Goal: Find specific page/section: Find specific page/section

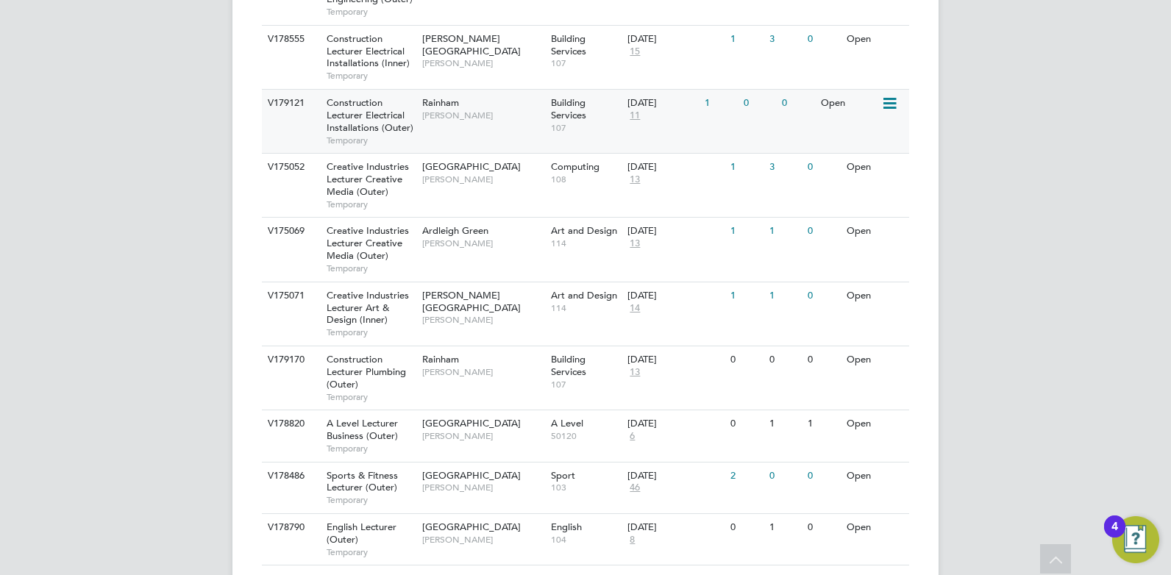
scroll to position [839, 0]
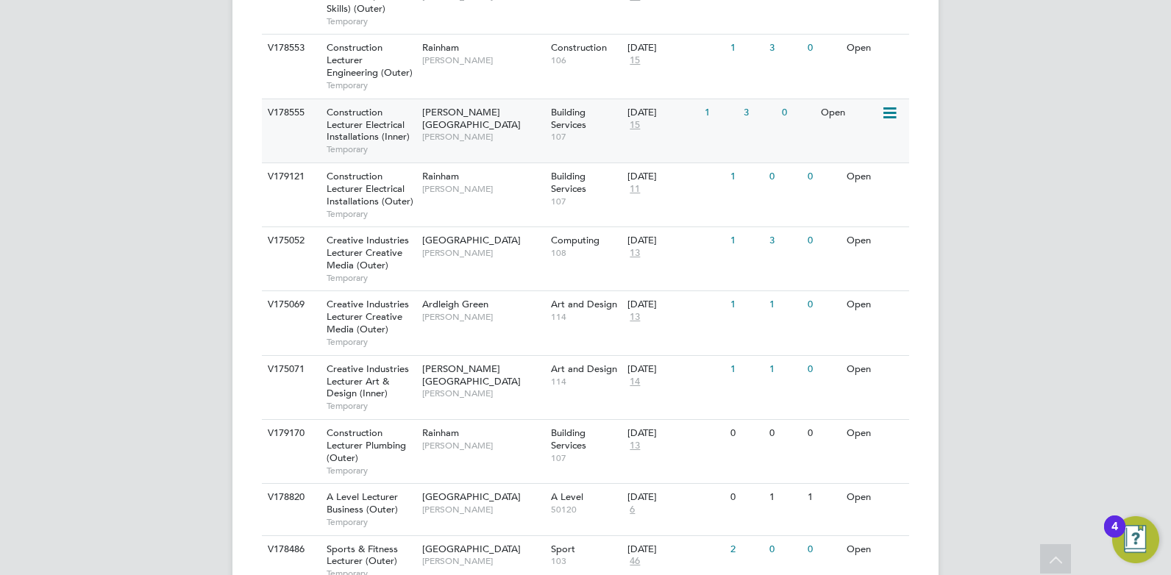
click at [469, 118] on span "[PERSON_NAME][GEOGRAPHIC_DATA]" at bounding box center [471, 118] width 99 height 25
